Goal: Check status: Check status

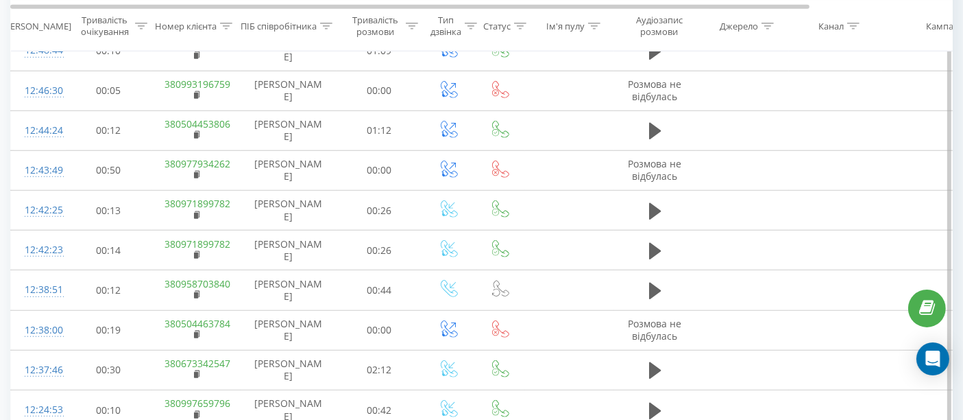
scroll to position [990, 0]
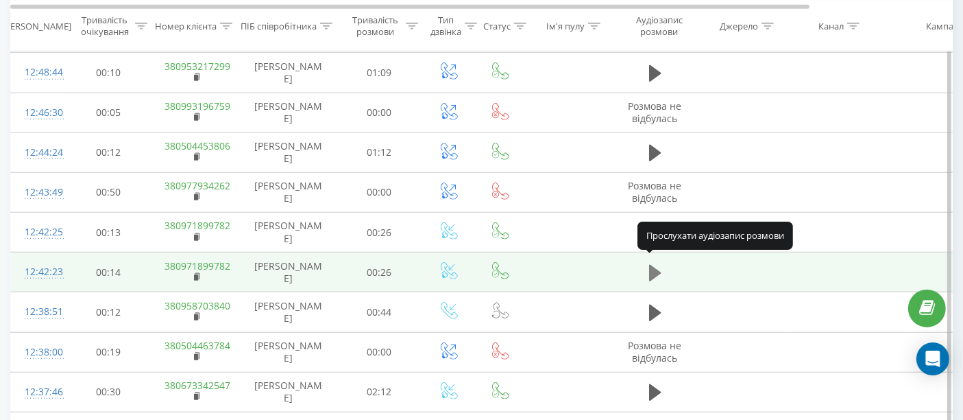
click at [656, 263] on icon at bounding box center [655, 272] width 12 height 19
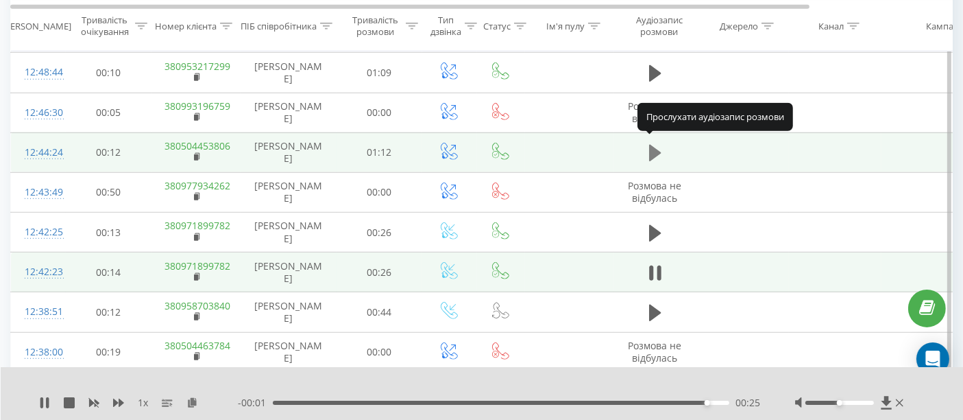
click at [655, 147] on icon at bounding box center [655, 153] width 12 height 16
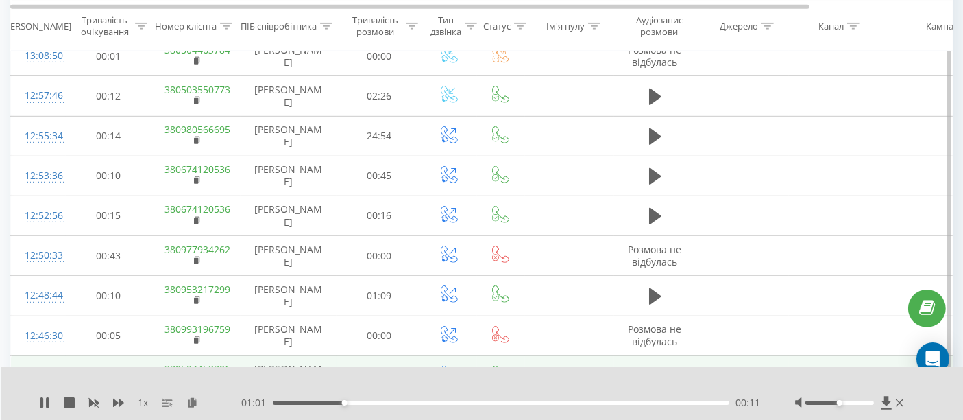
scroll to position [762, 0]
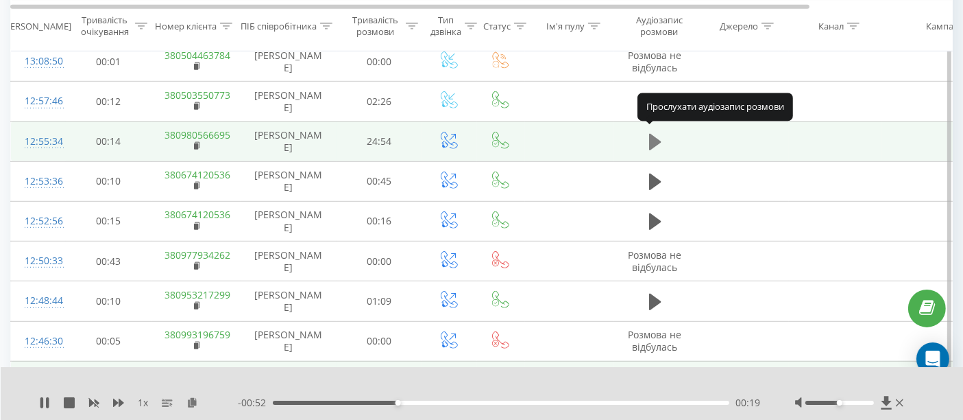
click at [656, 138] on icon at bounding box center [655, 142] width 12 height 16
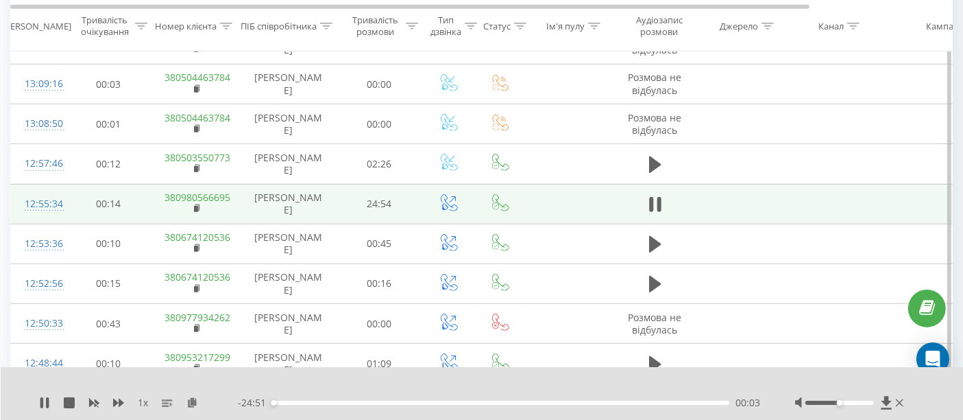
scroll to position [685, 0]
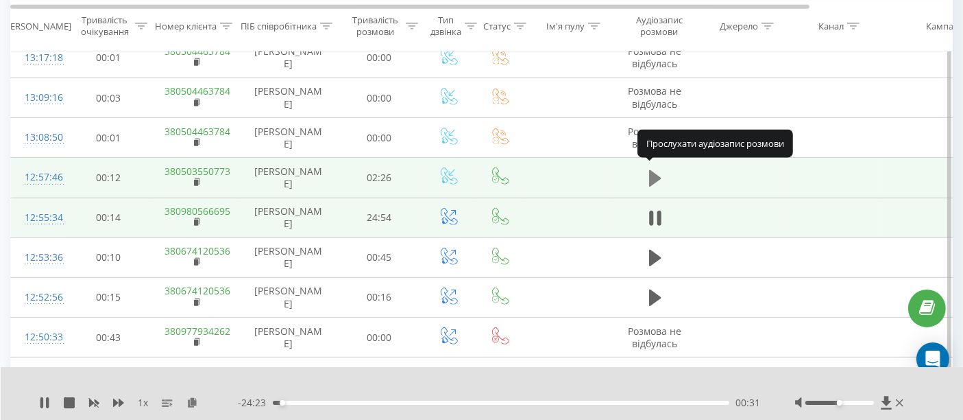
click at [657, 173] on icon at bounding box center [655, 178] width 12 height 16
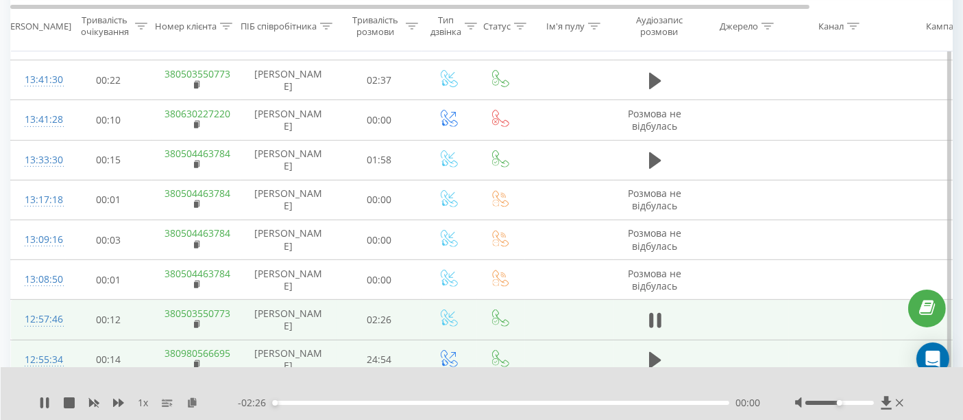
scroll to position [533, 0]
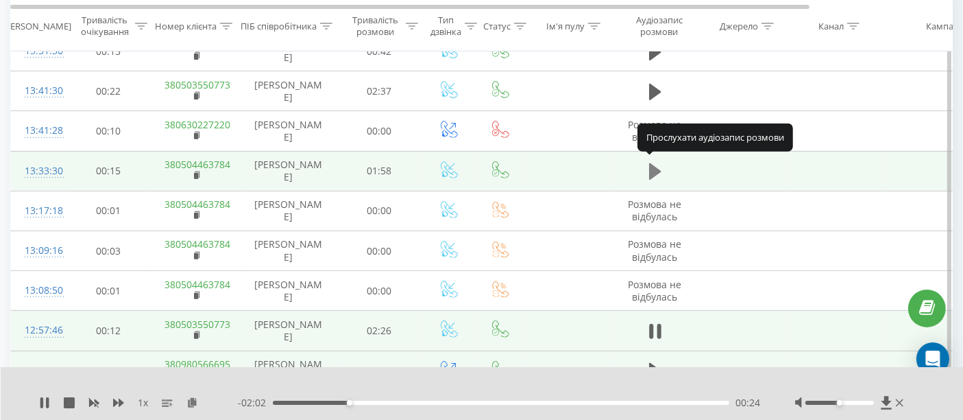
click at [655, 167] on icon at bounding box center [655, 171] width 12 height 16
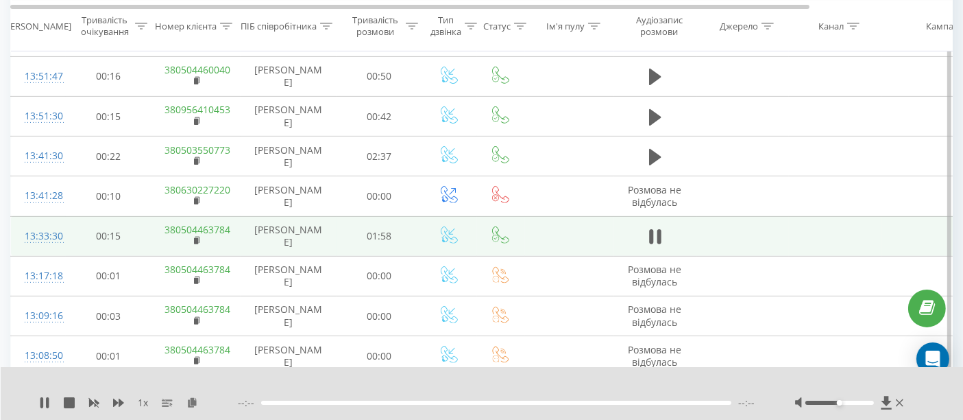
scroll to position [457, 0]
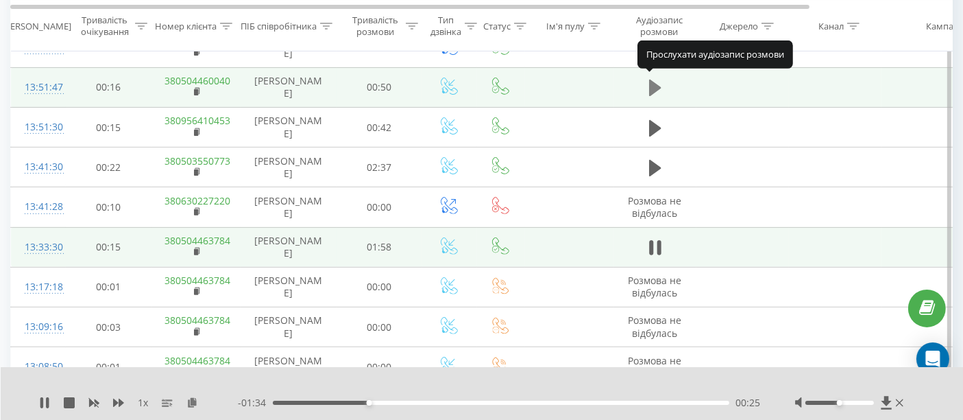
click at [651, 84] on icon at bounding box center [655, 88] width 12 height 16
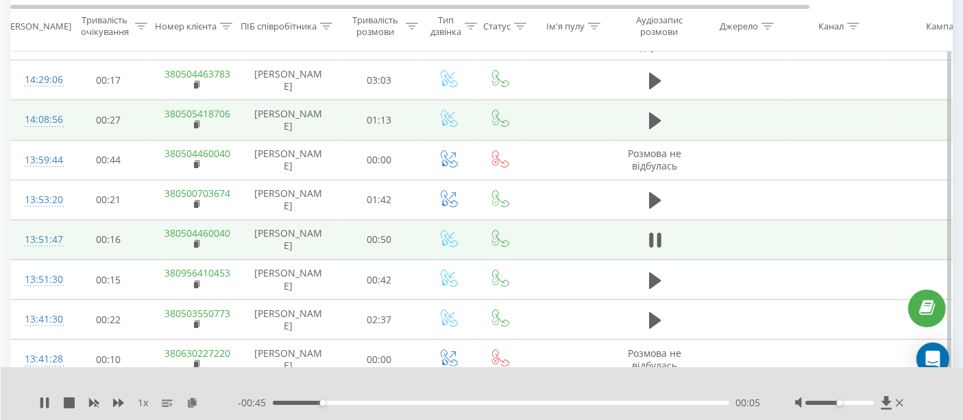
scroll to position [228, 0]
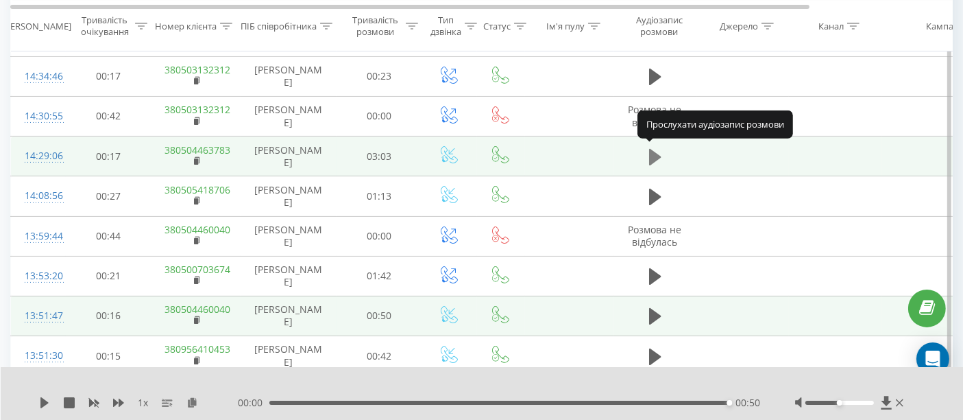
click at [657, 154] on icon at bounding box center [655, 156] width 12 height 16
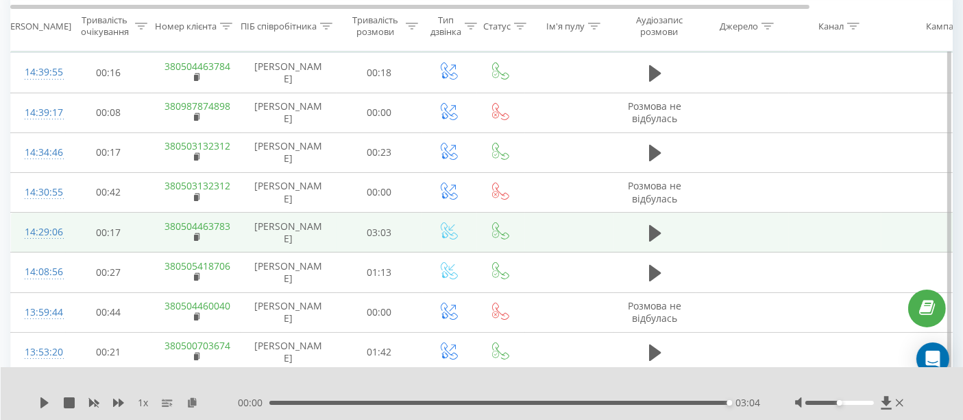
scroll to position [76, 0]
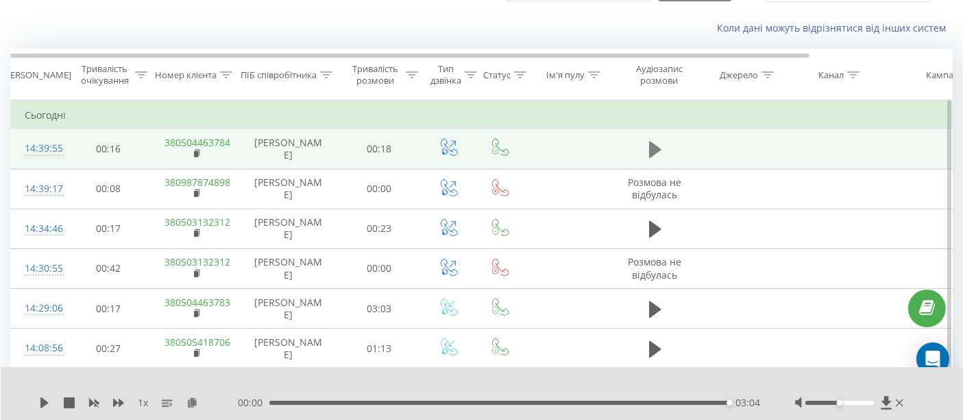
click at [654, 143] on icon at bounding box center [655, 149] width 12 height 16
